Goal: Information Seeking & Learning: Learn about a topic

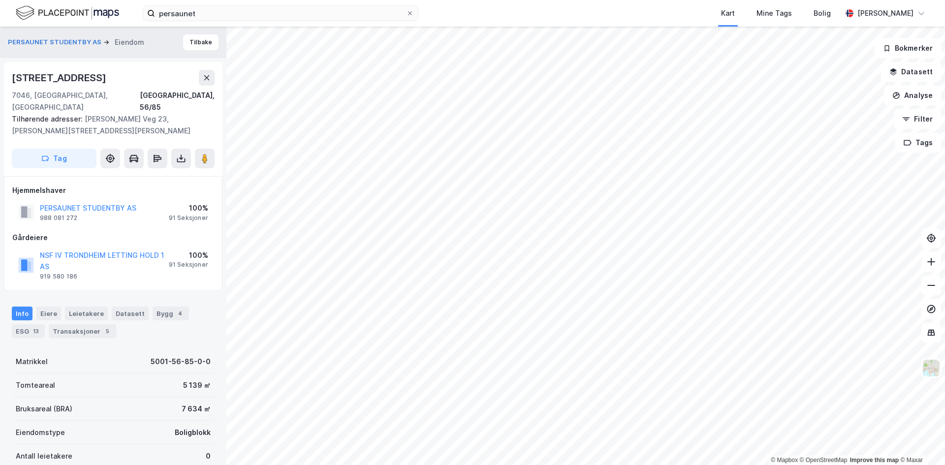
click at [161, 309] on div "Info [PERSON_NAME] Datasett Bygg 4 ESG 13 Transaksjoner 5" at bounding box center [113, 323] width 203 height 32
click at [161, 307] on div "Bygg 4" at bounding box center [171, 314] width 36 height 14
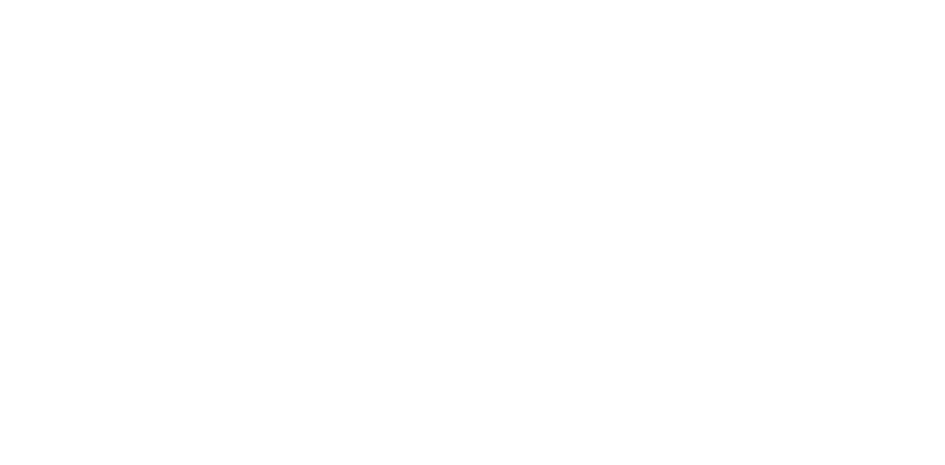
click at [255, 19] on div at bounding box center [472, 232] width 945 height 465
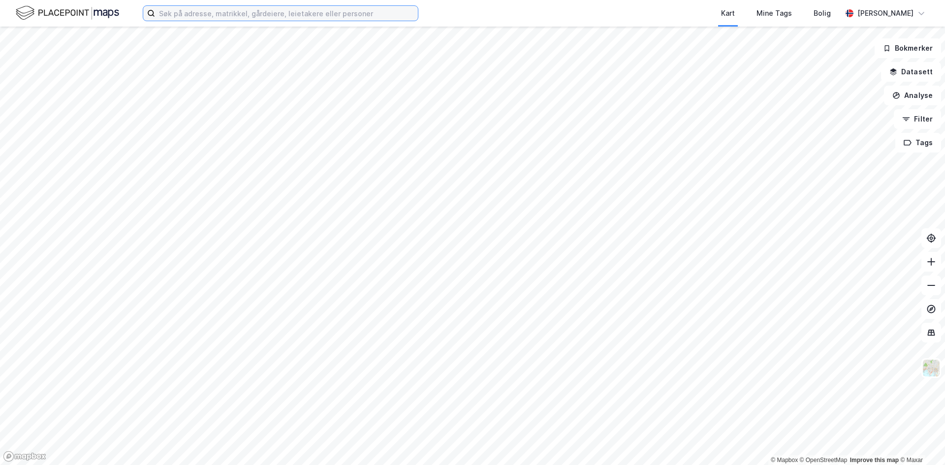
click at [213, 15] on input at bounding box center [286, 13] width 263 height 15
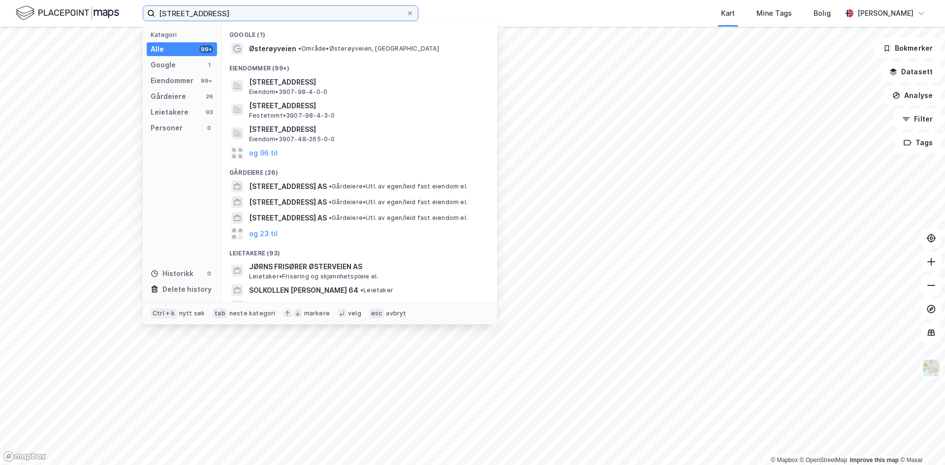
drag, startPoint x: 237, startPoint y: 9, endPoint x: 157, endPoint y: 14, distance: 80.4
click at [157, 14] on input "[STREET_ADDRESS]" at bounding box center [280, 13] width 251 height 15
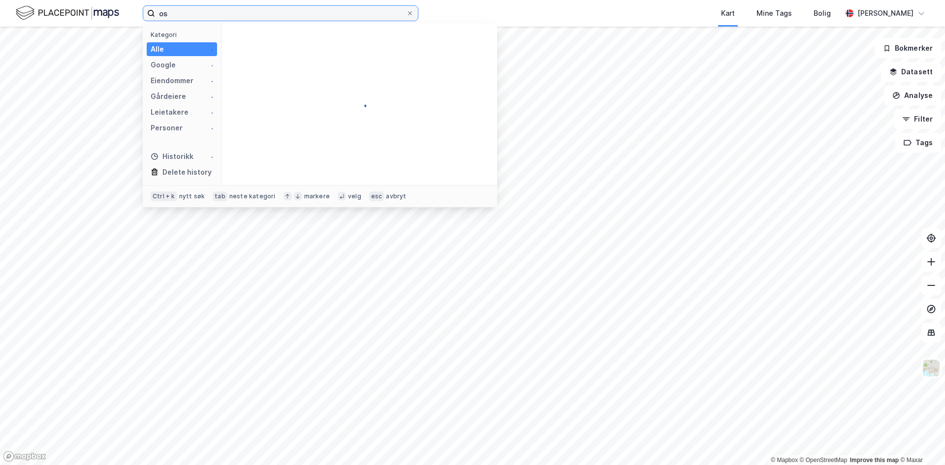
type input "o"
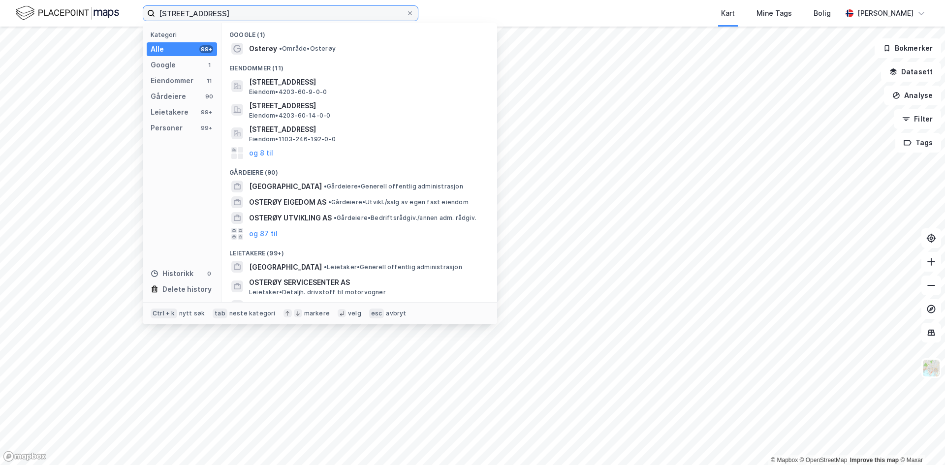
type input "[STREET_ADDRESS]"
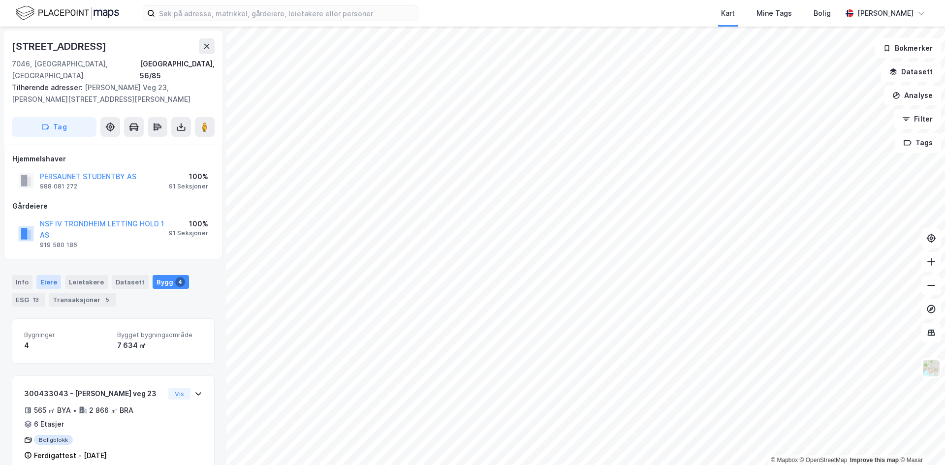
click at [36, 275] on div "Eiere" at bounding box center [48, 282] width 25 height 14
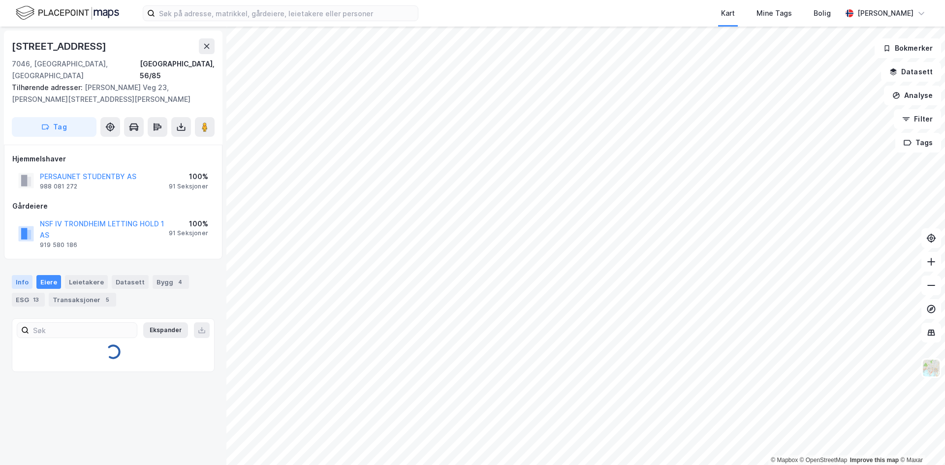
click at [23, 275] on div "Info" at bounding box center [22, 282] width 21 height 14
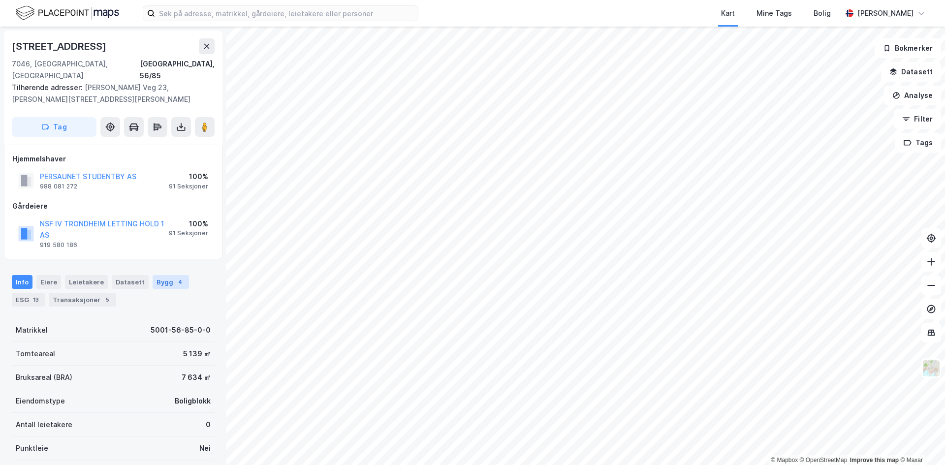
click at [163, 275] on div "Bygg 4" at bounding box center [171, 282] width 36 height 14
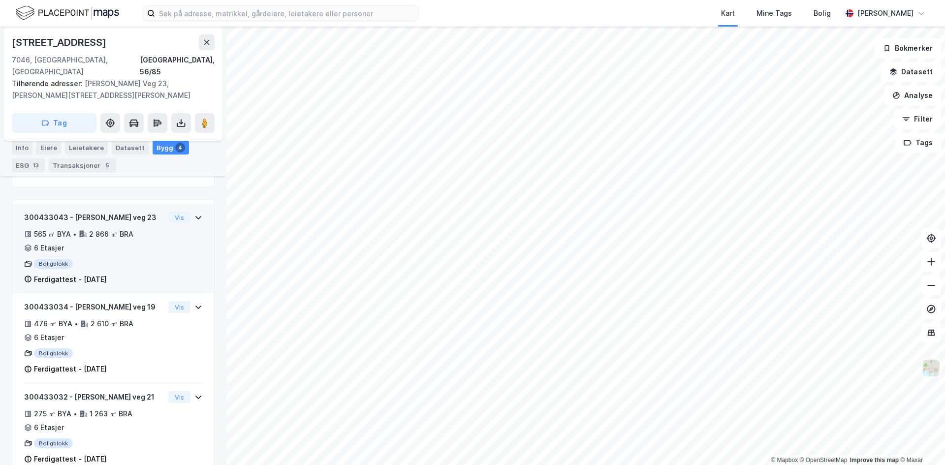
scroll to position [167, 0]
